Goal: Contribute content

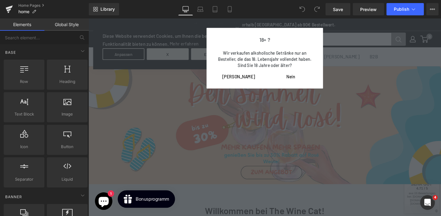
click at [247, 80] on input "[PERSON_NAME]" at bounding box center [247, 79] width 48 height 5
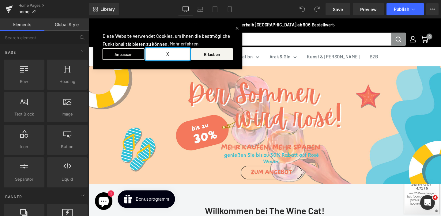
click at [183, 55] on button "X" at bounding box center [172, 55] width 47 height 13
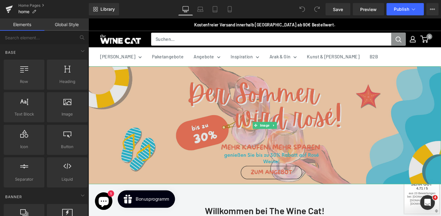
click at [162, 115] on img at bounding box center [274, 131] width 371 height 124
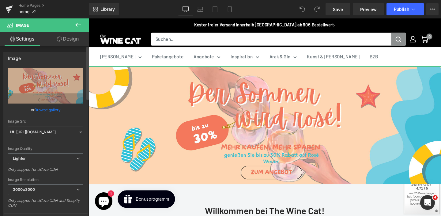
click at [50, 109] on link "Browse gallery" at bounding box center [48, 109] width 26 height 11
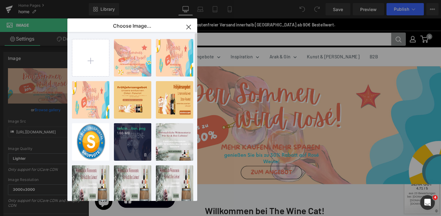
click at [137, 144] on div "lieblin...tion.png 1.86 MB" at bounding box center [132, 141] width 37 height 37
type input "[URL][DOMAIN_NAME]"
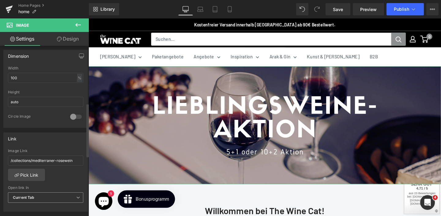
scroll to position [227, 0]
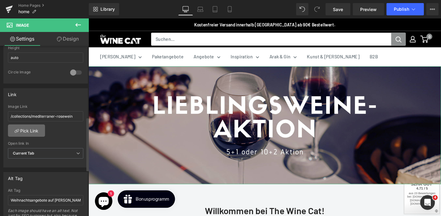
click at [35, 132] on link "Pick Link" at bounding box center [26, 130] width 37 height 12
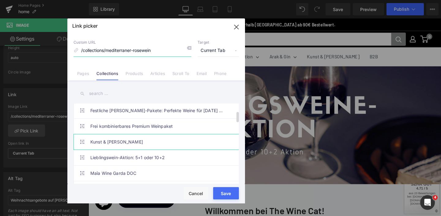
scroll to position [55, 0]
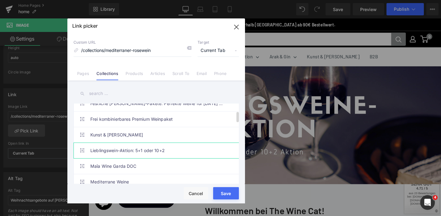
click at [148, 148] on link "Lieblingswein-Aktion: 5+1 oder 10+2" at bounding box center [157, 150] width 135 height 15
type input "/collections/lieblingswein-aktion-libanesische-weine"
click at [228, 188] on div "Loading Product Data" at bounding box center [221, 191] width 44 height 7
click at [228, 191] on div "Loading Product Data" at bounding box center [221, 191] width 44 height 7
click at [226, 196] on button "Save" at bounding box center [226, 193] width 26 height 12
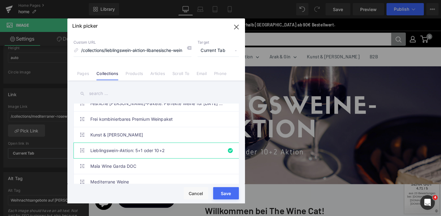
type input "/collections/lieblingswein-aktion-libanesische-weine"
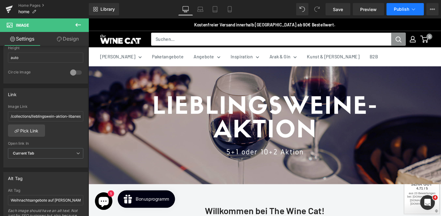
click at [403, 10] on span "Publish" at bounding box center [401, 9] width 15 height 5
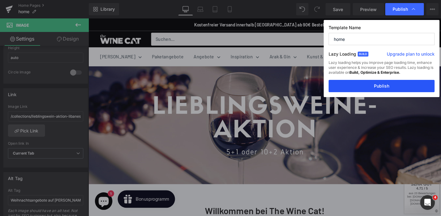
click at [392, 86] on button "Publish" at bounding box center [382, 86] width 106 height 12
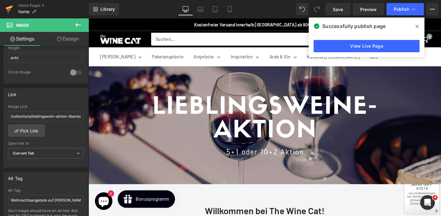
click at [9, 8] on icon at bounding box center [9, 8] width 7 height 4
